Goal: Check status

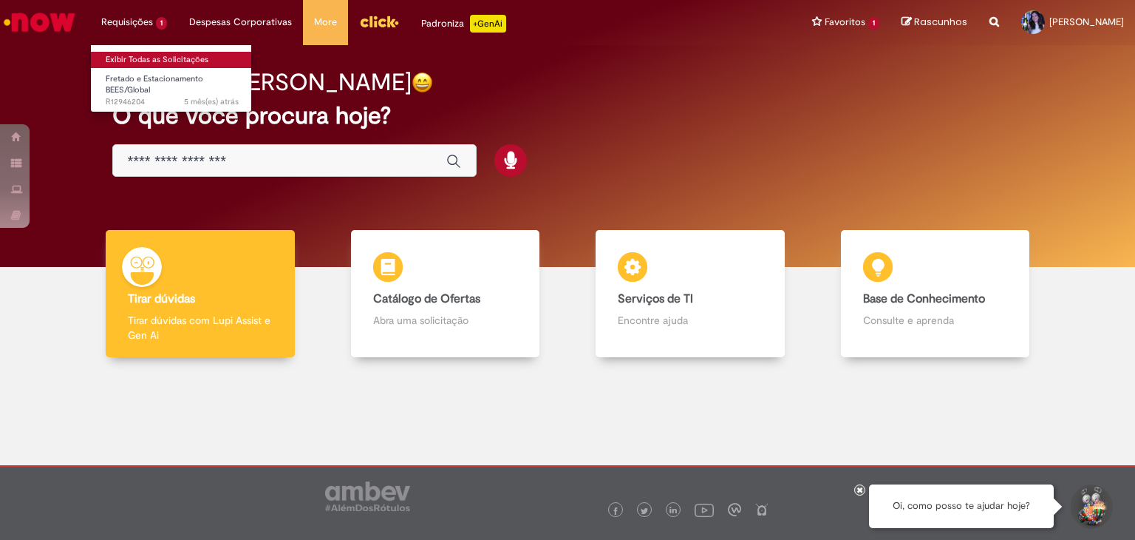
click at [157, 62] on link "Exibir Todas as Solicitações" at bounding box center [172, 60] width 163 height 16
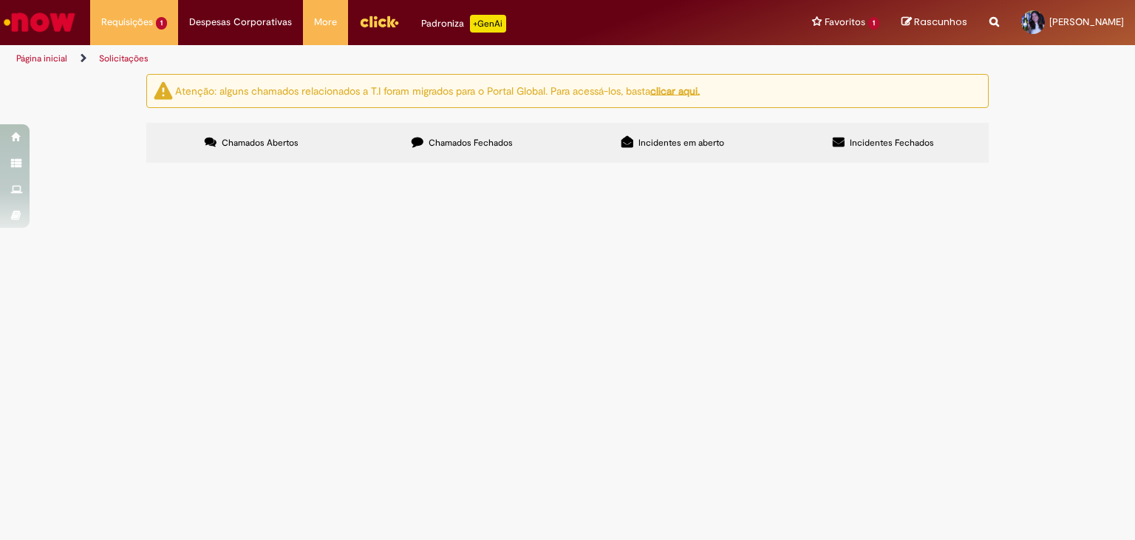
click at [455, 160] on label "Chamados Fechados" at bounding box center [462, 143] width 211 height 40
click at [0, 0] on span "Bom dia, tudo bem? Solicito a criação desse novo código por favor, por favor" at bounding box center [0, 0] width 0 height 0
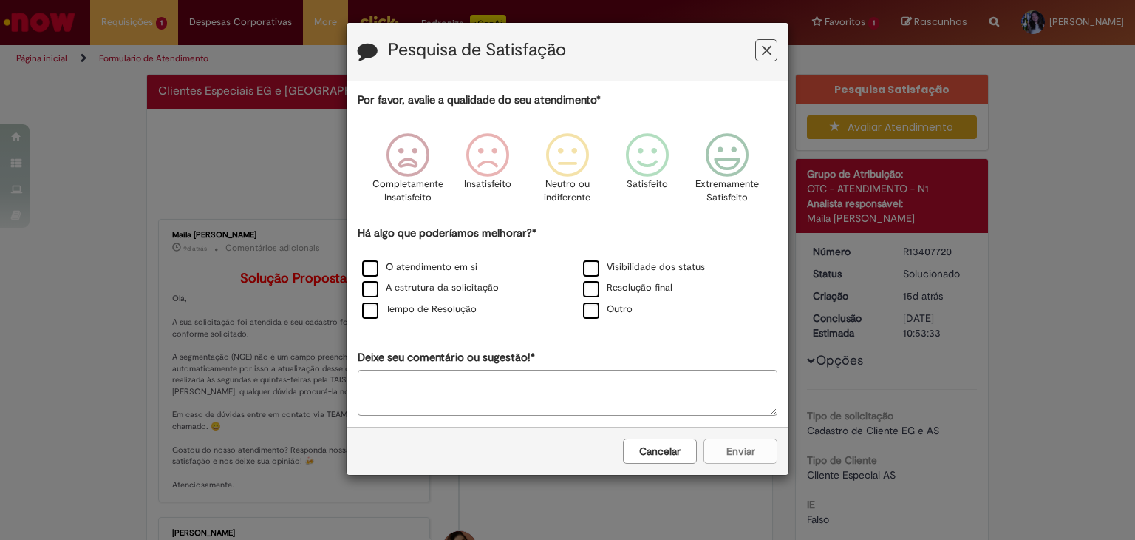
click at [758, 46] on button "Feedback" at bounding box center [766, 50] width 22 height 22
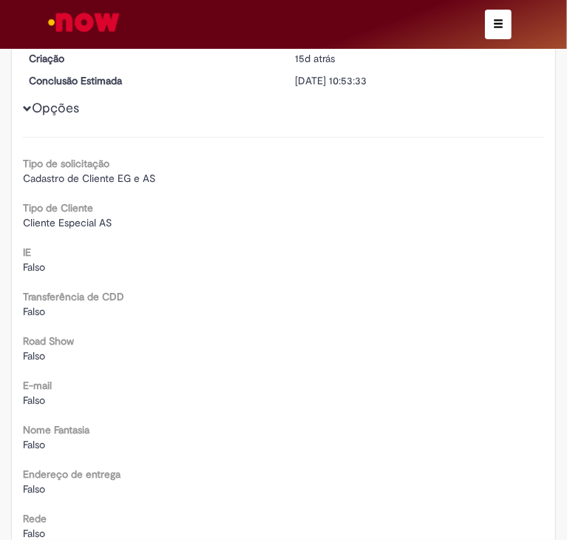
scroll to position [2217, 0]
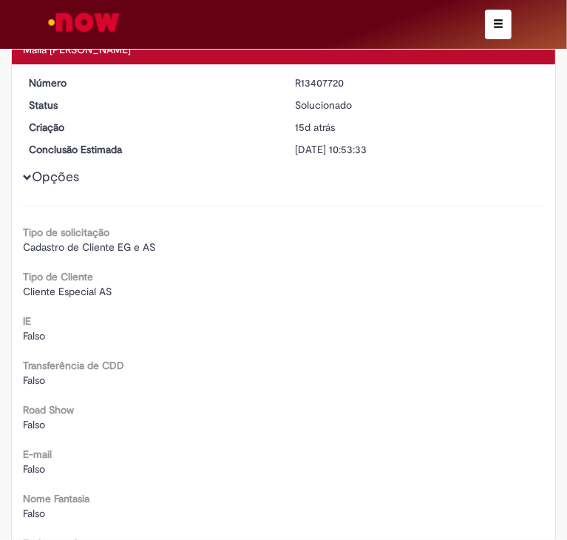
drag, startPoint x: 285, startPoint y: 119, endPoint x: 365, endPoint y: 123, distance: 79.9
click at [365, 90] on dd "R13407720" at bounding box center [417, 82] width 266 height 15
copy div "R13407720"
